Goal: Task Accomplishment & Management: Use online tool/utility

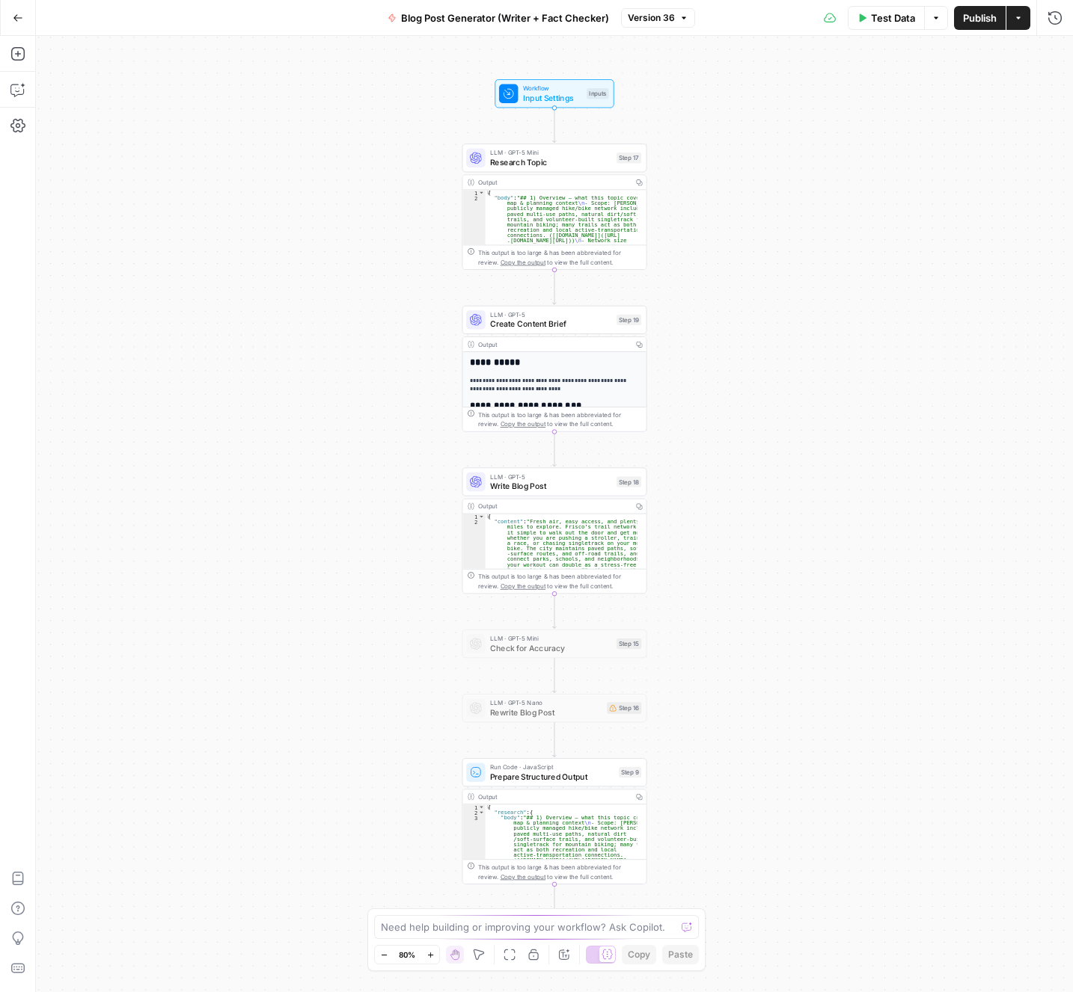
click at [663, 17] on span "Version 36" at bounding box center [651, 17] width 47 height 13
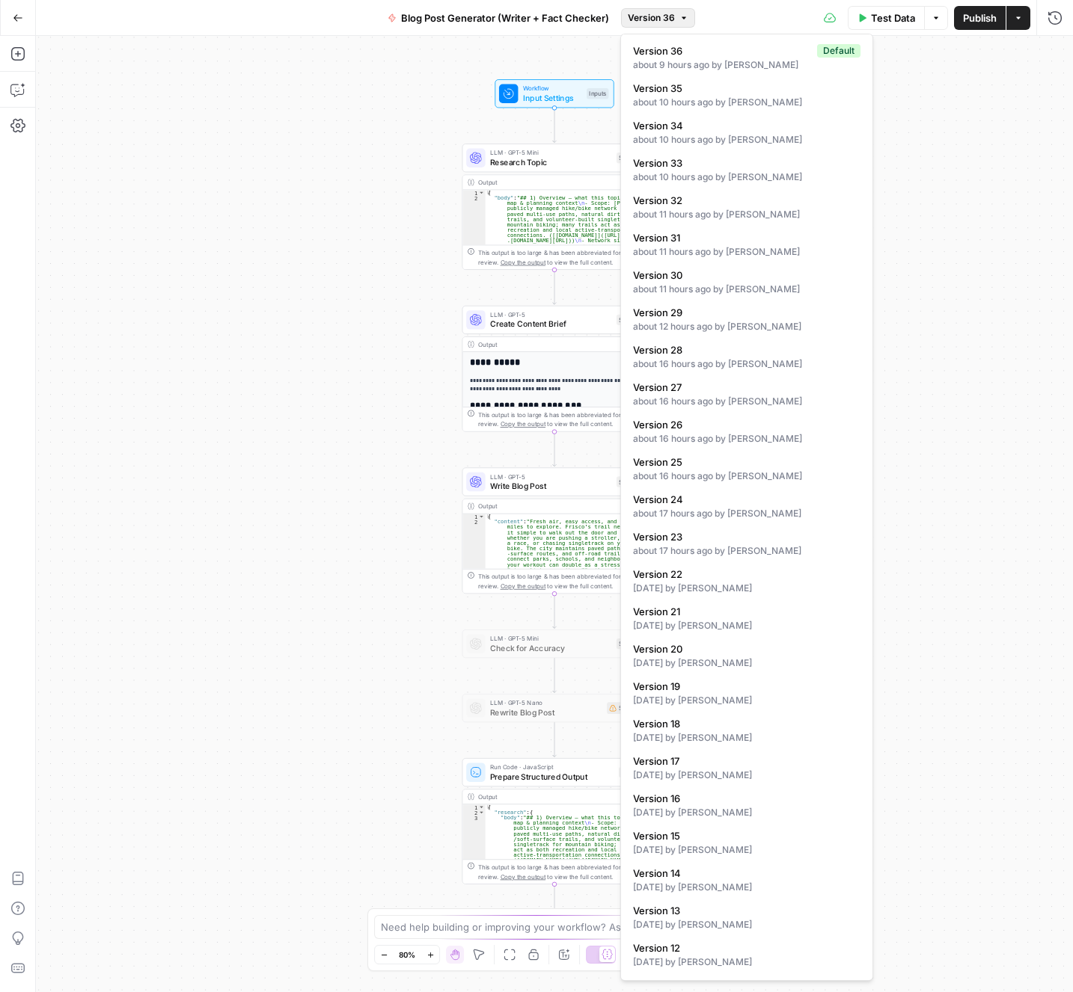
click at [315, 488] on div "Workflow Input Settings Inputs LLM · GPT-5 Mini Research Topic Step 17 Output C…" at bounding box center [554, 514] width 1037 height 957
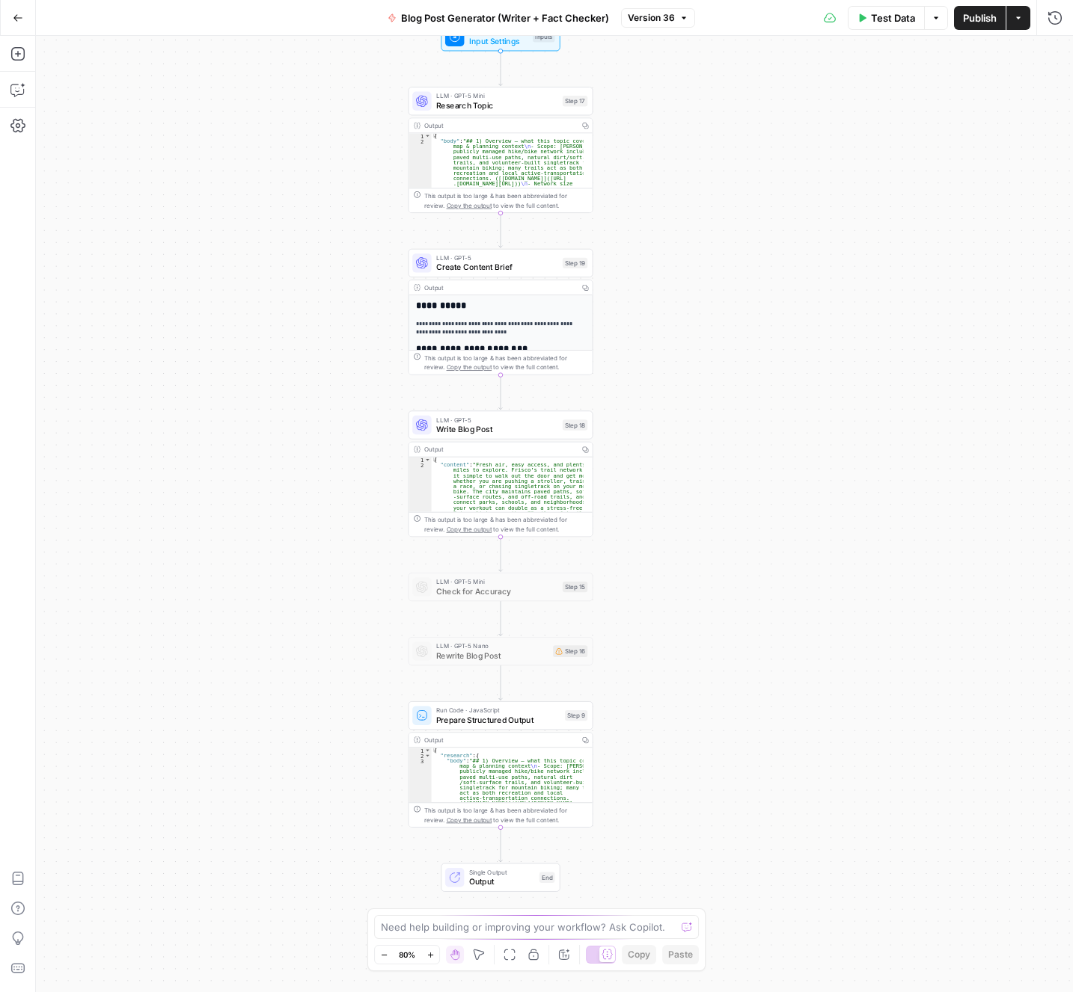
drag, startPoint x: 332, startPoint y: 467, endPoint x: 287, endPoint y: 431, distance: 57.9
click at [287, 431] on div "Workflow Input Settings Inputs LLM · GPT-5 Mini Research Topic Step 17 Output C…" at bounding box center [554, 514] width 1037 height 957
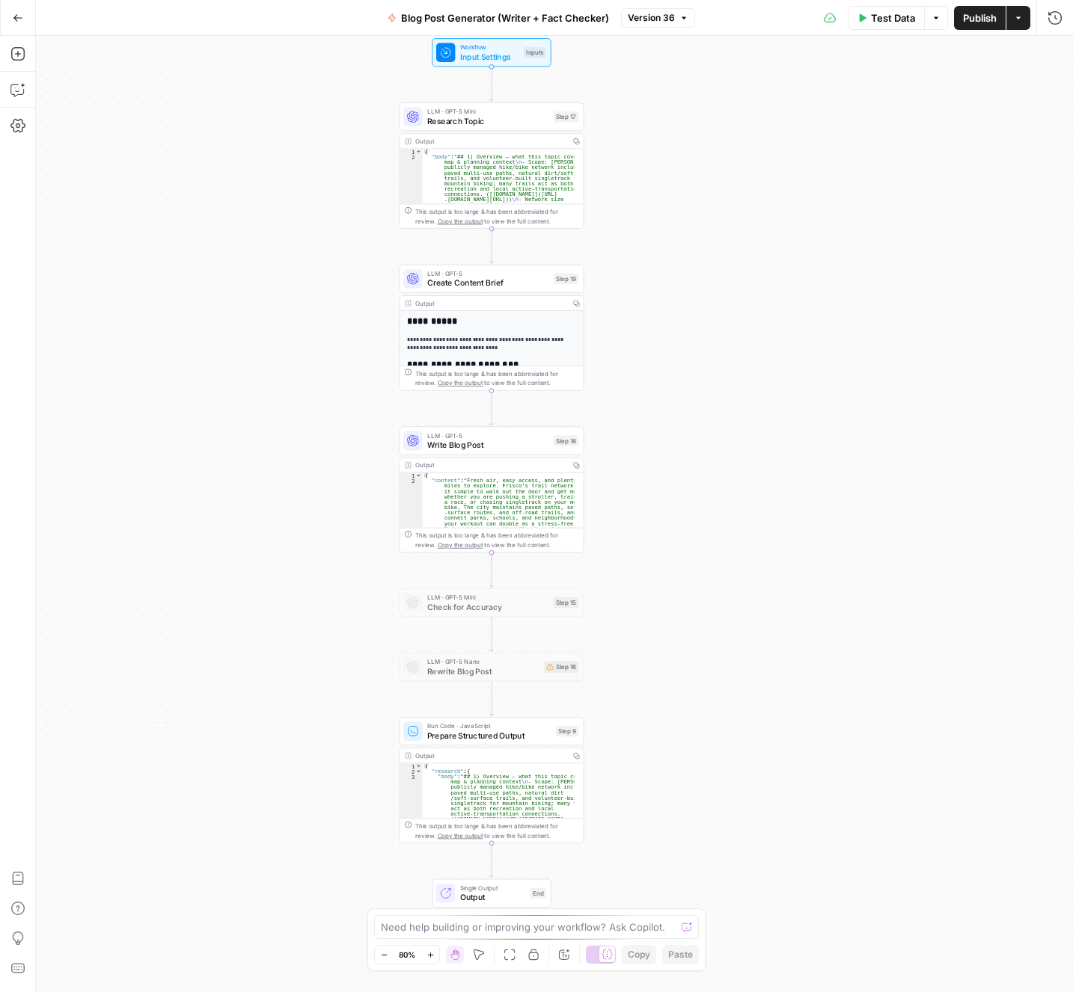
drag, startPoint x: 296, startPoint y: 179, endPoint x: 287, endPoint y: 195, distance: 18.1
click at [287, 195] on div "Workflow Input Settings Inputs LLM · GPT-5 Mini Research Topic Step 17 Output C…" at bounding box center [554, 514] width 1037 height 957
click at [479, 288] on span "Create Content Brief" at bounding box center [487, 283] width 121 height 12
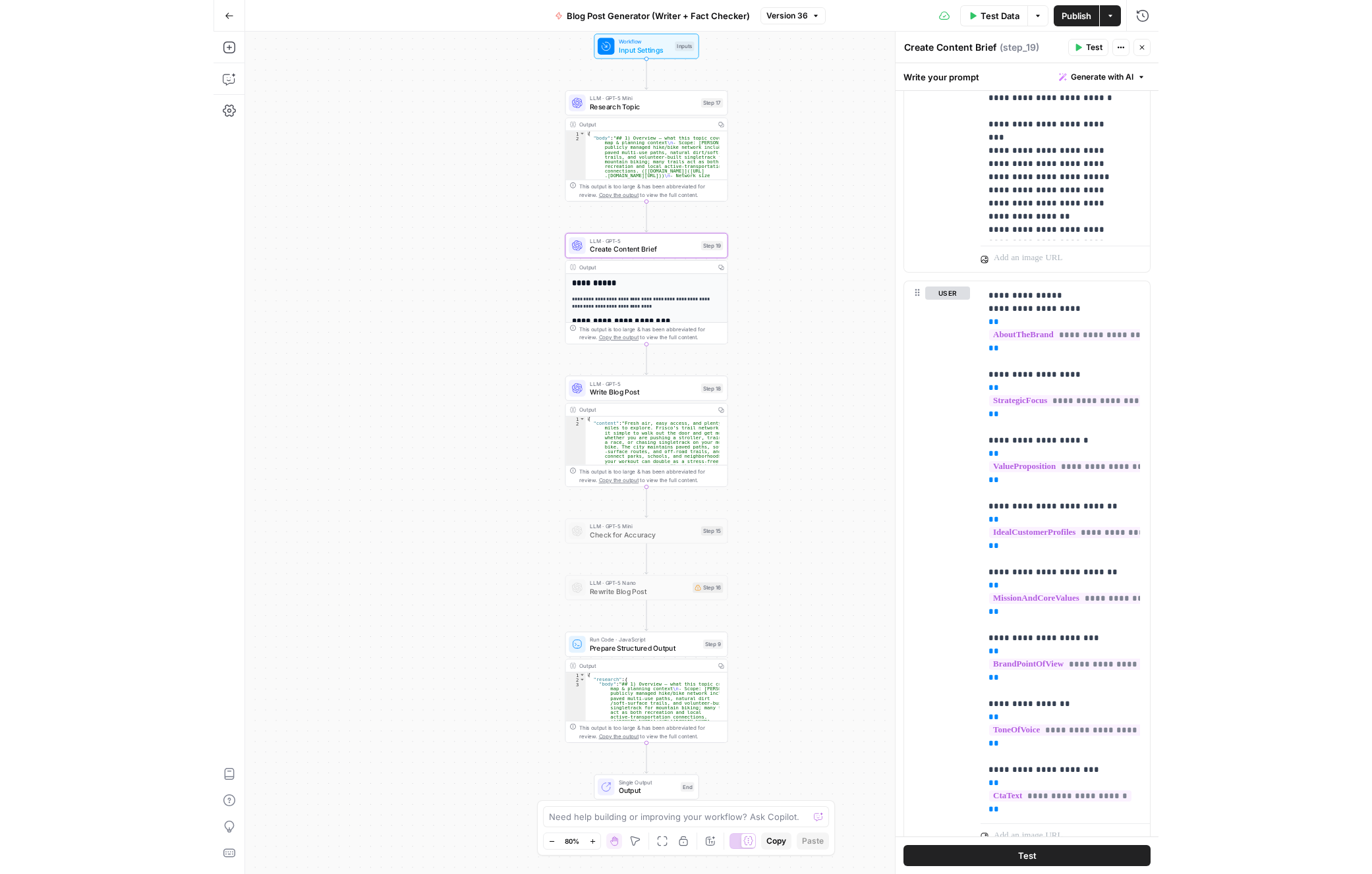
scroll to position [1643, 0]
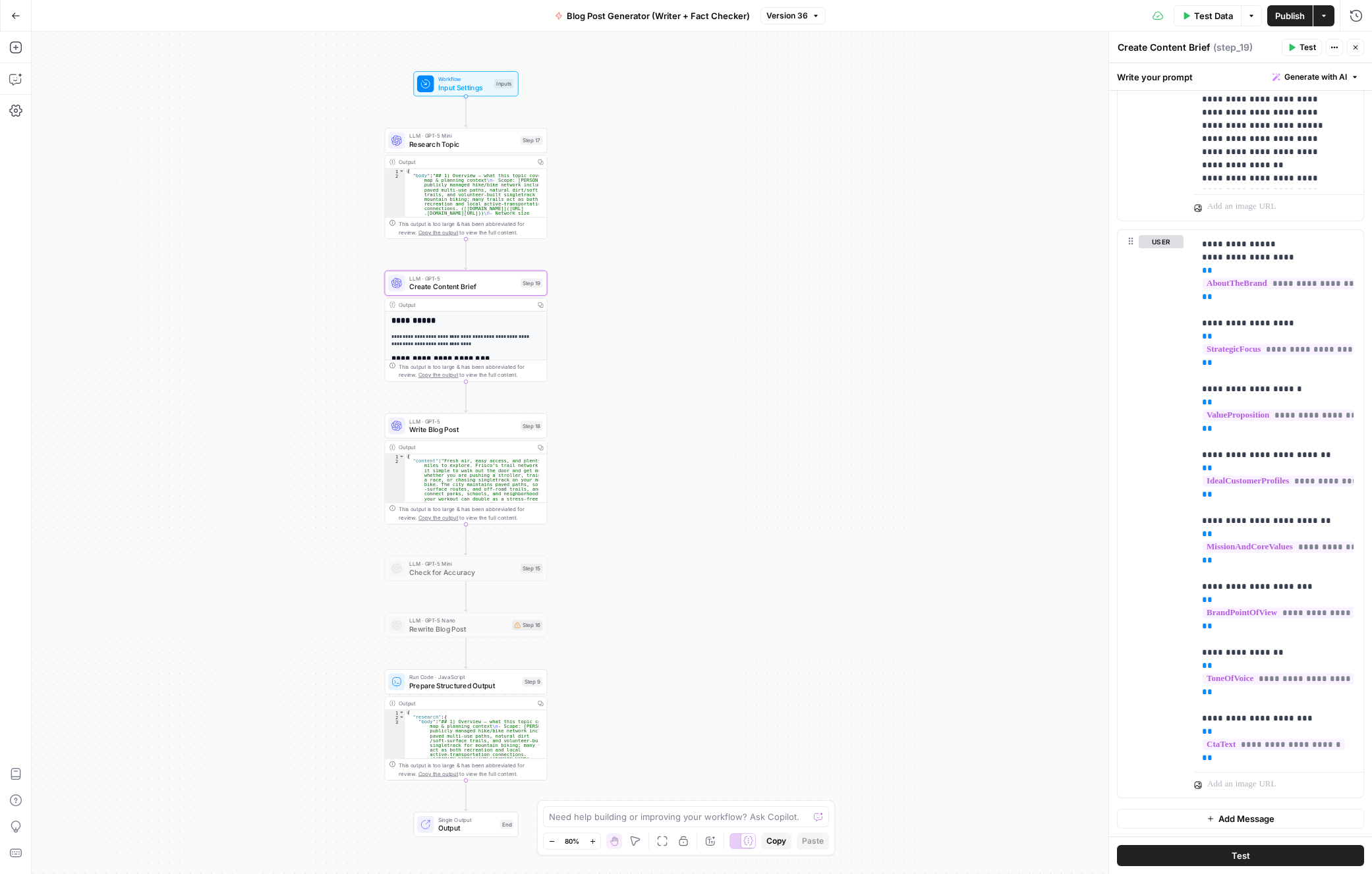
drag, startPoint x: 690, startPoint y: 370, endPoint x: 723, endPoint y: 329, distance: 52.6
click at [723, 329] on div "Workflow Input Settings Inputs LLM · GPT-5 Mini Research Topic Step 17 Output C…" at bounding box center [701, 453] width 1340 height 843
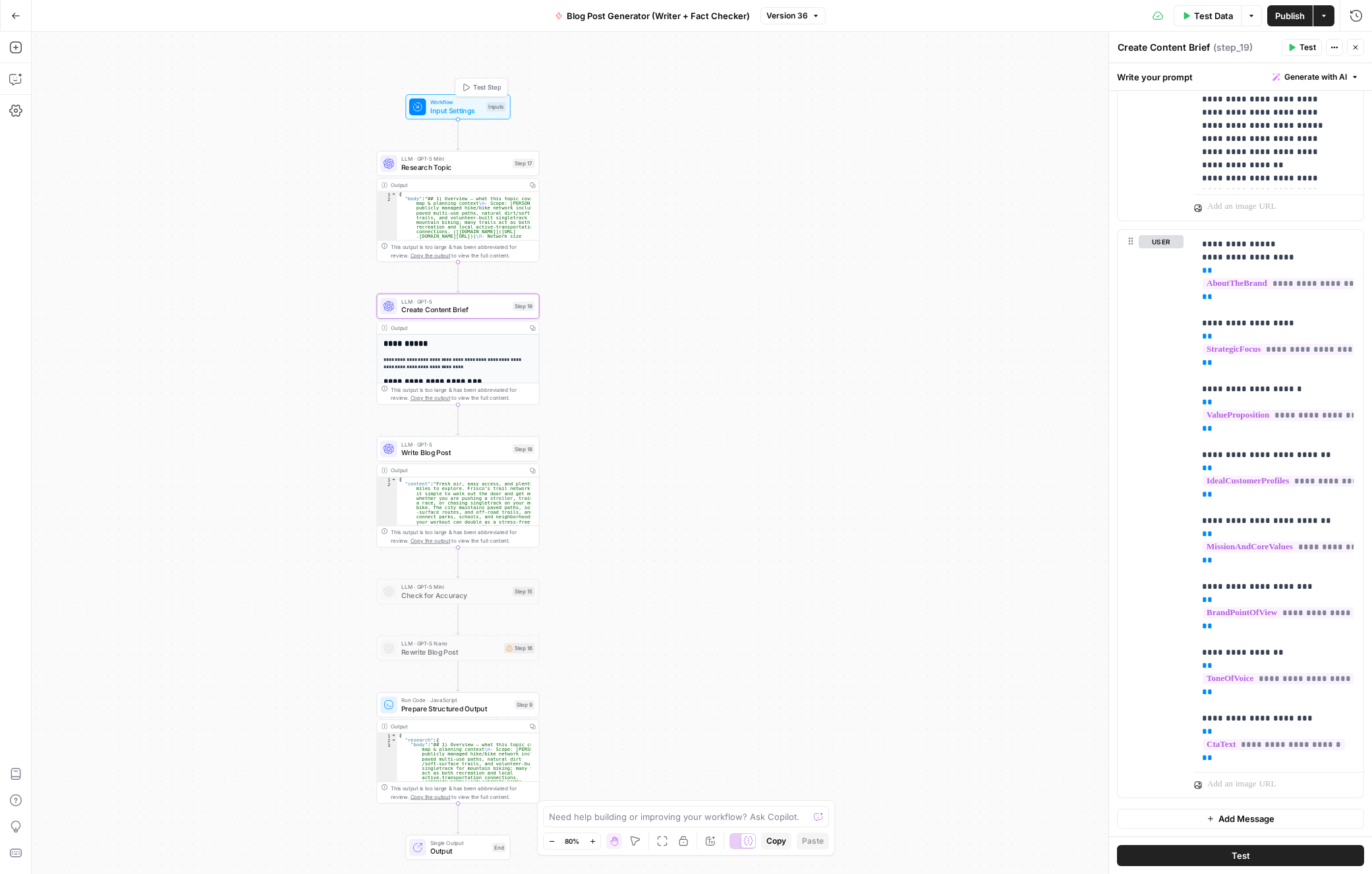
drag, startPoint x: 293, startPoint y: 57, endPoint x: 278, endPoint y: 106, distance: 51.2
click at [276, 107] on div "Workflow Input Settings Inputs Test Step LLM · GPT-5 Mini Research Topic Step 1…" at bounding box center [701, 453] width 1340 height 843
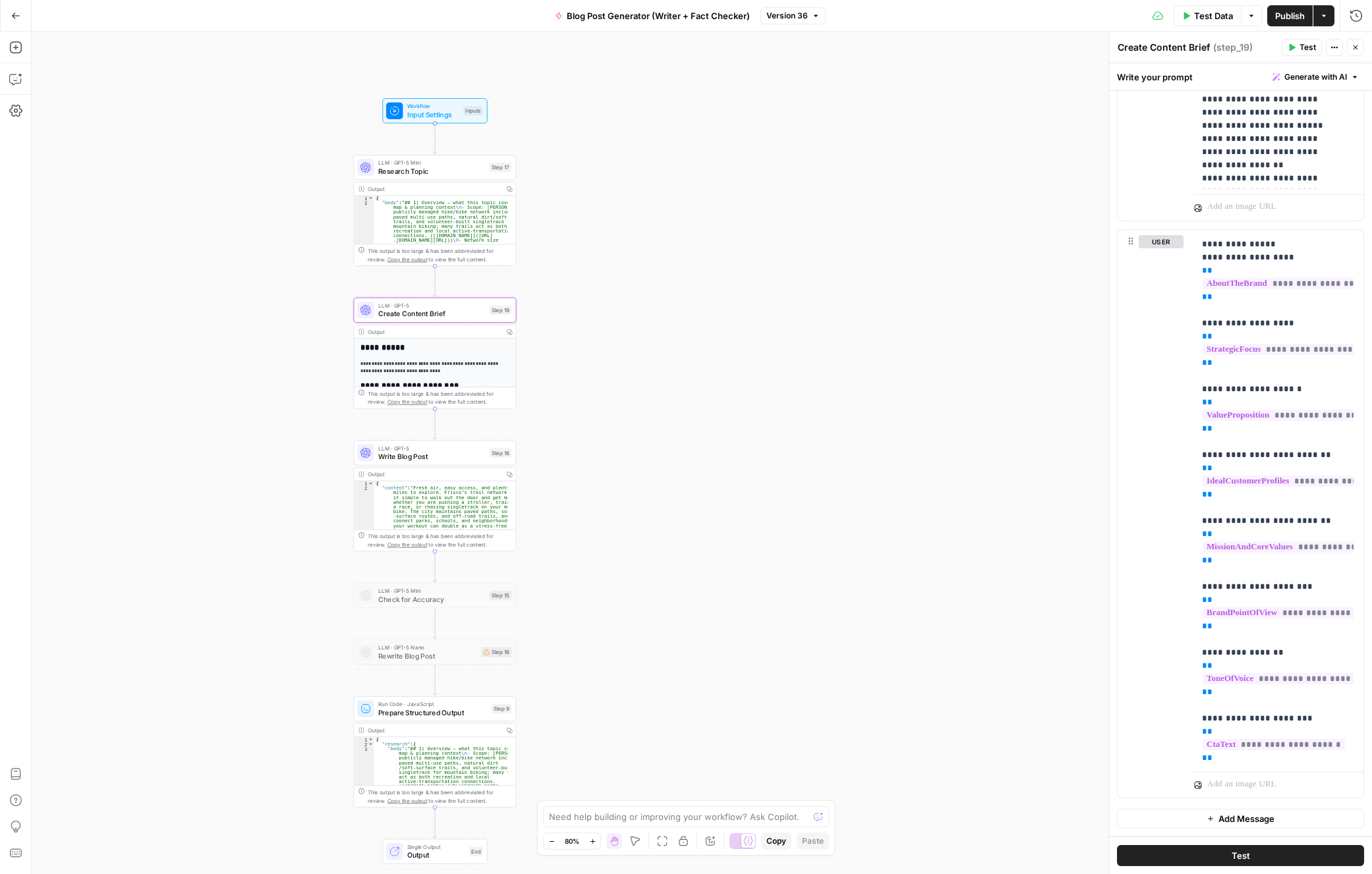
drag, startPoint x: 292, startPoint y: 273, endPoint x: 278, endPoint y: 249, distance: 27.8
click at [278, 249] on div "Workflow Input Settings Inputs LLM · GPT-5 Mini Research Topic Step 17 Output C…" at bounding box center [701, 453] width 1340 height 843
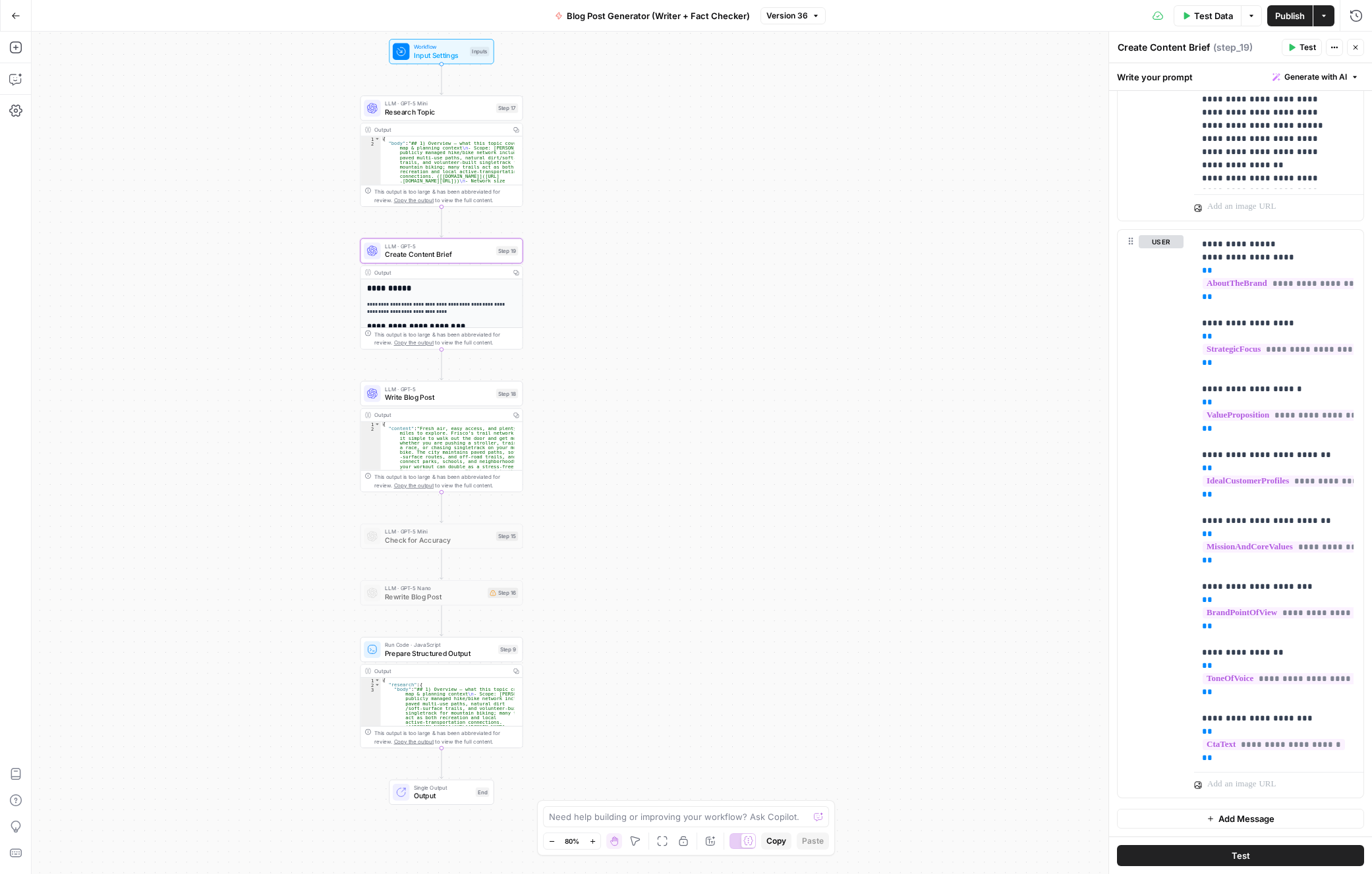
drag, startPoint x: 267, startPoint y: 574, endPoint x: 271, endPoint y: 398, distance: 176.0
click at [268, 392] on div "Workflow Input Settings Inputs LLM · GPT-5 Mini Research Topic Step 17 Output C…" at bounding box center [701, 453] width 1340 height 843
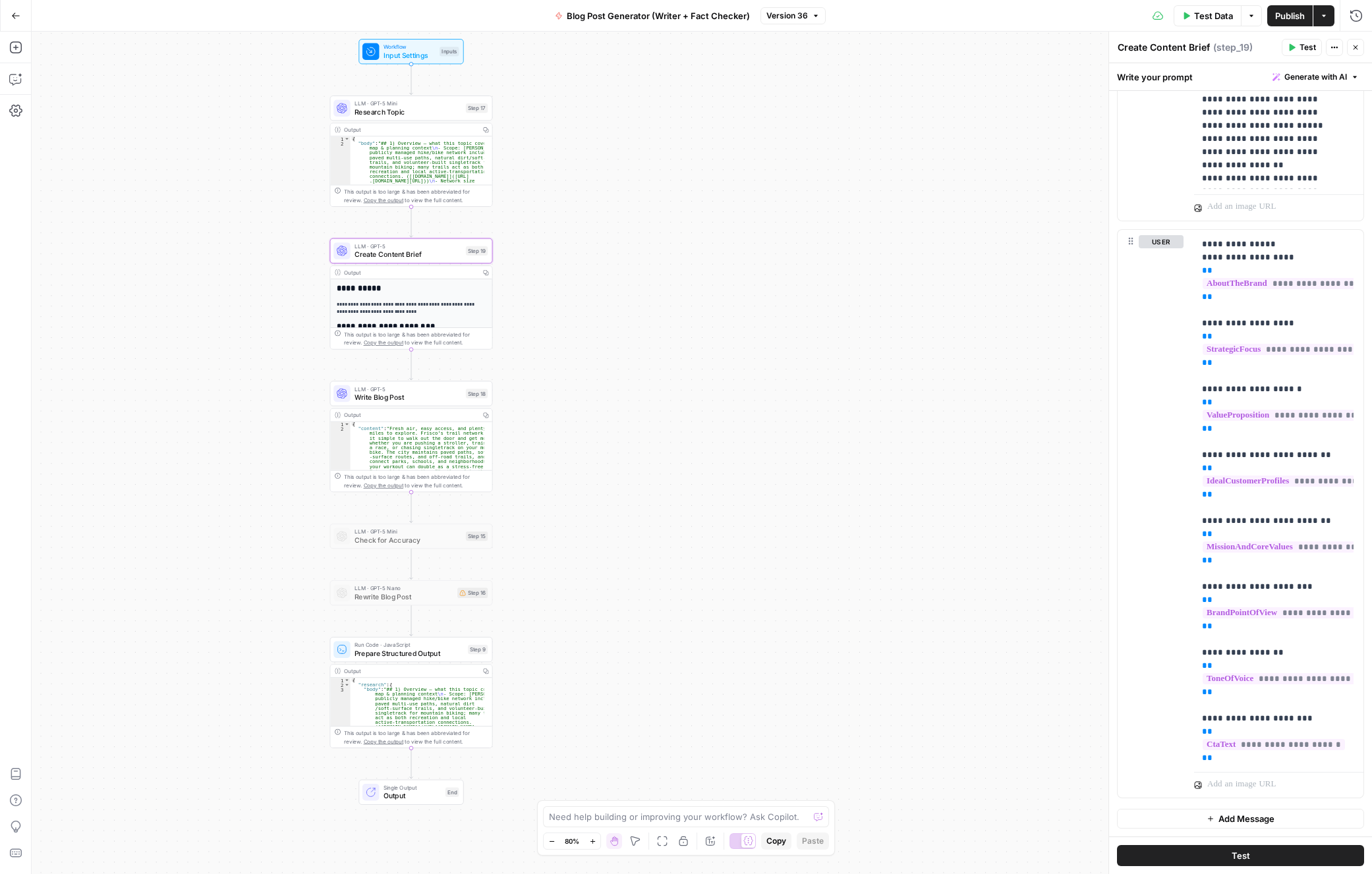
drag, startPoint x: 643, startPoint y: 411, endPoint x: 619, endPoint y: 533, distance: 124.3
click at [619, 533] on div "Workflow Input Settings Inputs LLM · GPT-5 Mini Research Topic Step 17 Output C…" at bounding box center [701, 453] width 1340 height 843
click at [620, 533] on div "Workflow Input Settings Inputs LLM · GPT-5 Mini Research Topic Step 17 Output C…" at bounding box center [701, 453] width 1340 height 843
click at [793, 406] on div "Workflow Input Settings Inputs LLM · GPT-5 Mini Research Topic Step 17 Output C…" at bounding box center [701, 453] width 1340 height 843
click at [773, 406] on div "Workflow Input Settings Inputs LLM · GPT-5 Mini Research Topic Step 17 Output C…" at bounding box center [701, 453] width 1340 height 843
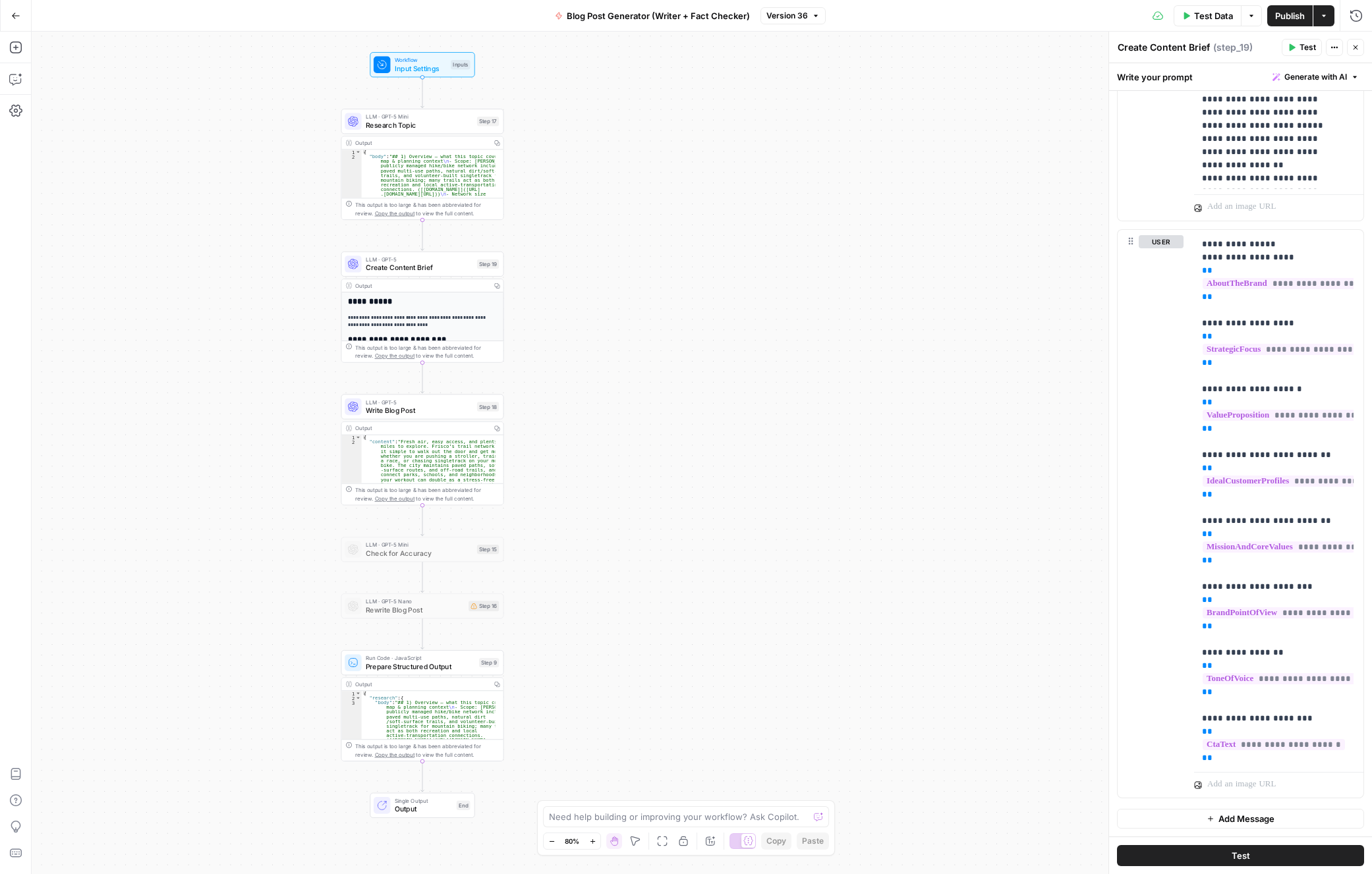
drag, startPoint x: 899, startPoint y: 376, endPoint x: 909, endPoint y: 390, distance: 17.2
click at [909, 390] on div "Workflow Input Settings Inputs LLM · GPT-5 Mini Research Topic Step 17 Output C…" at bounding box center [701, 453] width 1340 height 843
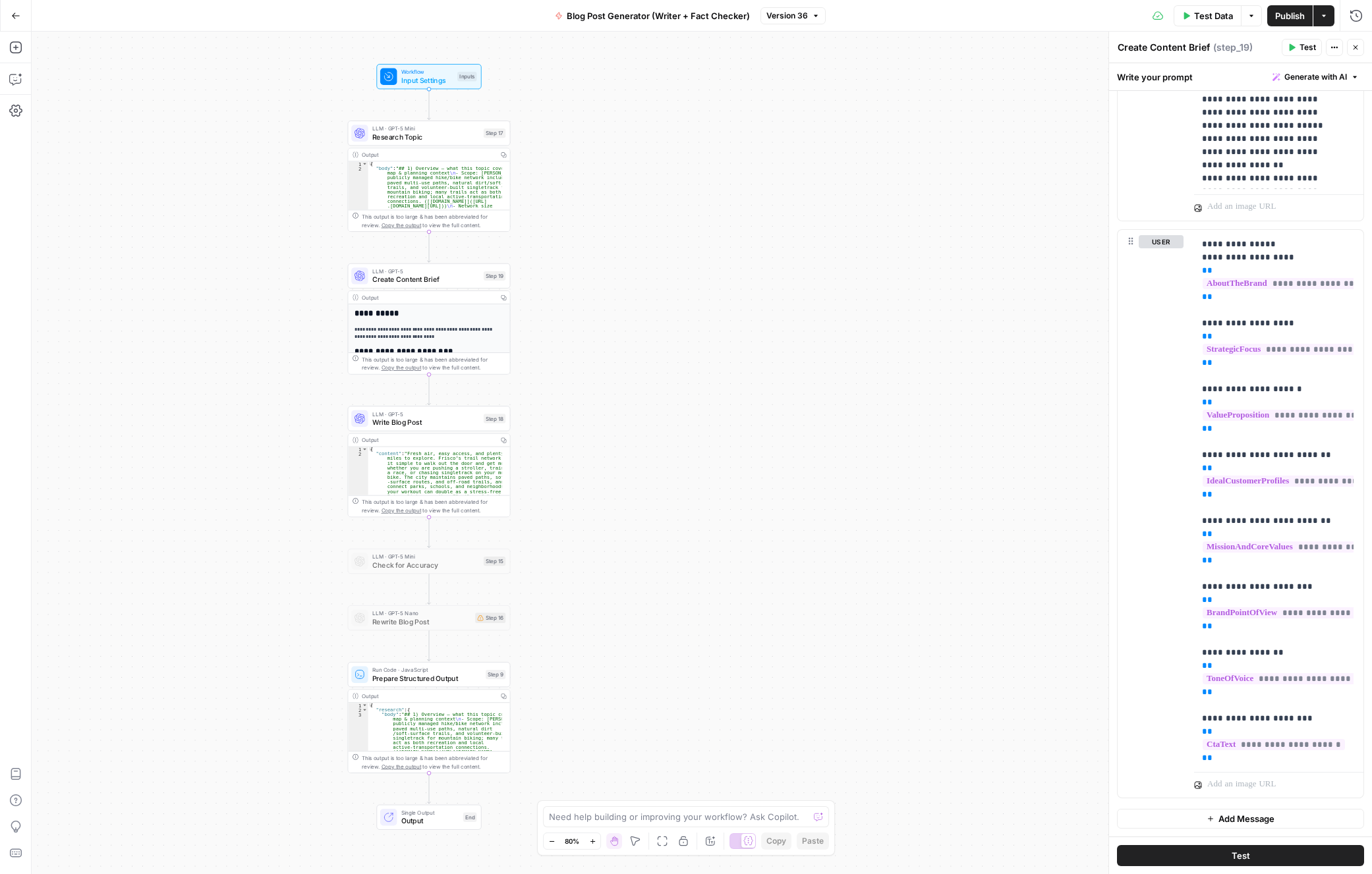
drag, startPoint x: 1015, startPoint y: 96, endPoint x: 1021, endPoint y: 106, distance: 11.7
click at [945, 106] on div "Workflow Input Settings Inputs LLM · GPT-5 Mini Research Topic Step 17 Output C…" at bounding box center [701, 453] width 1340 height 843
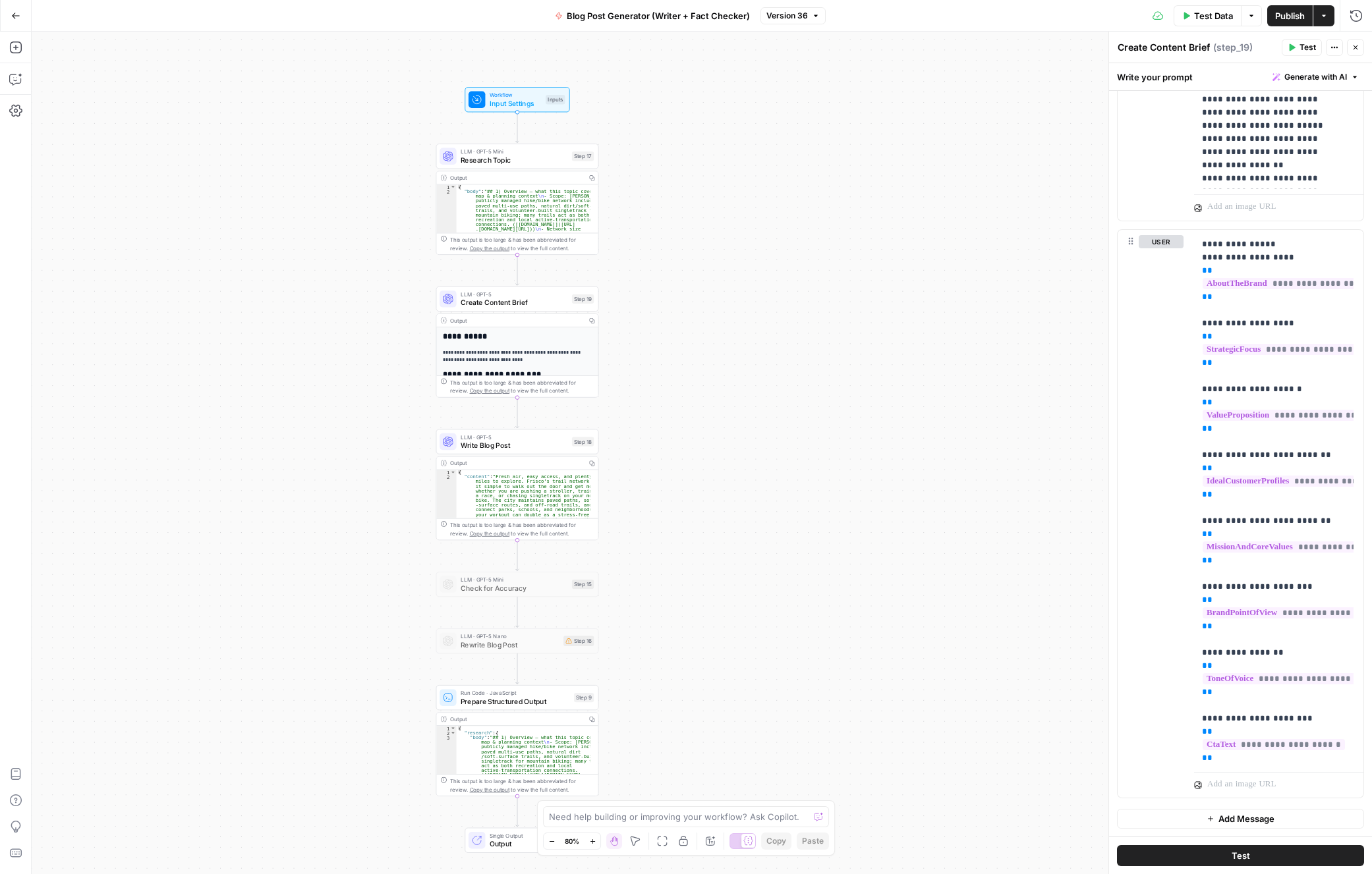
drag, startPoint x: 962, startPoint y: 127, endPoint x: 1050, endPoint y: 150, distance: 91.0
click at [945, 150] on div "Workflow Input Settings Inputs LLM · GPT-5 Mini Research Topic Step 17 Output C…" at bounding box center [701, 453] width 1340 height 843
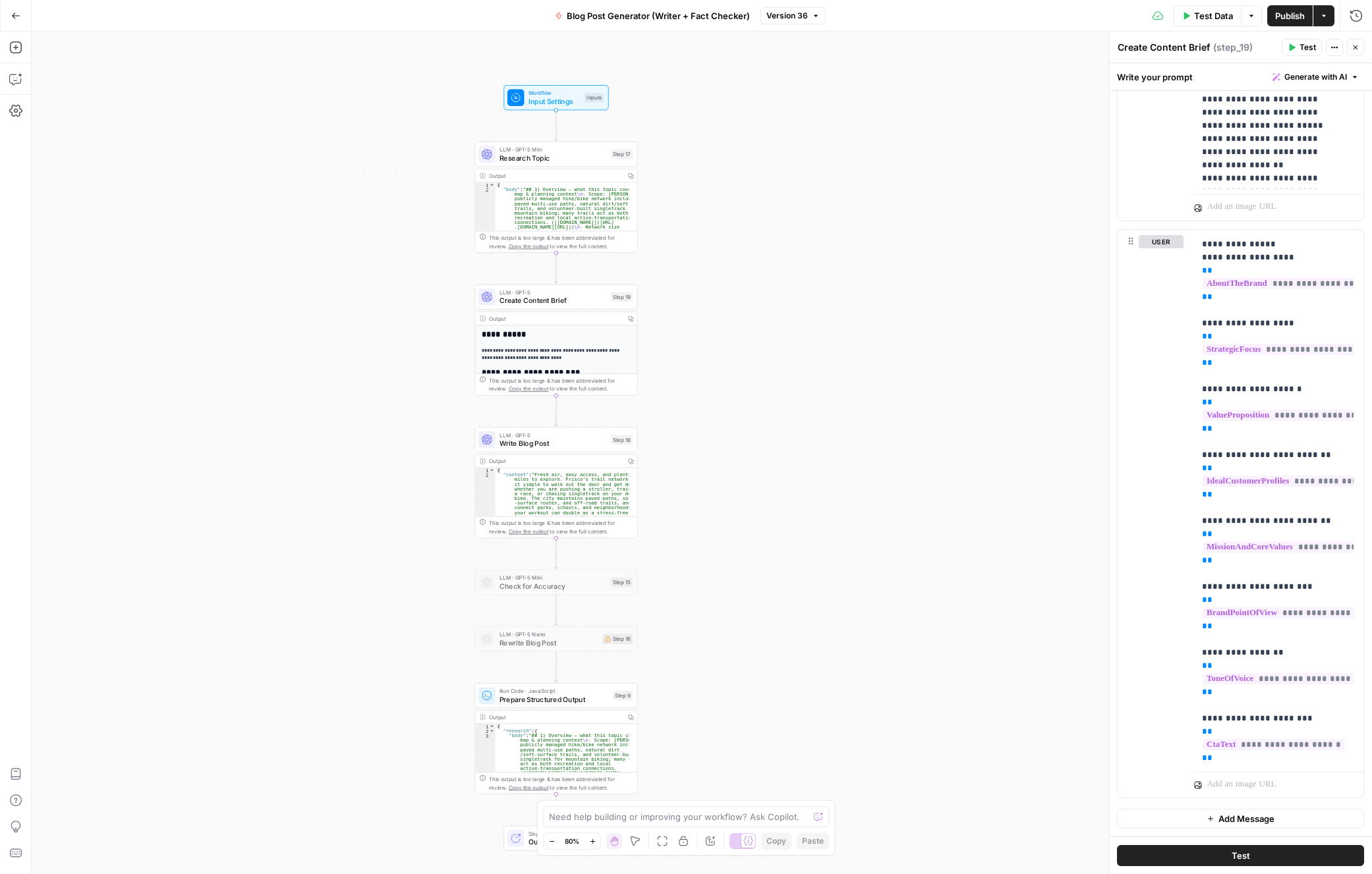
drag, startPoint x: 970, startPoint y: 155, endPoint x: 1016, endPoint y: 153, distance: 46.0
click at [945, 153] on div "Workflow Input Settings Inputs LLM · GPT-5 Mini Research Topic Step 17 Output C…" at bounding box center [701, 453] width 1340 height 843
